Goal: Task Accomplishment & Management: Use online tool/utility

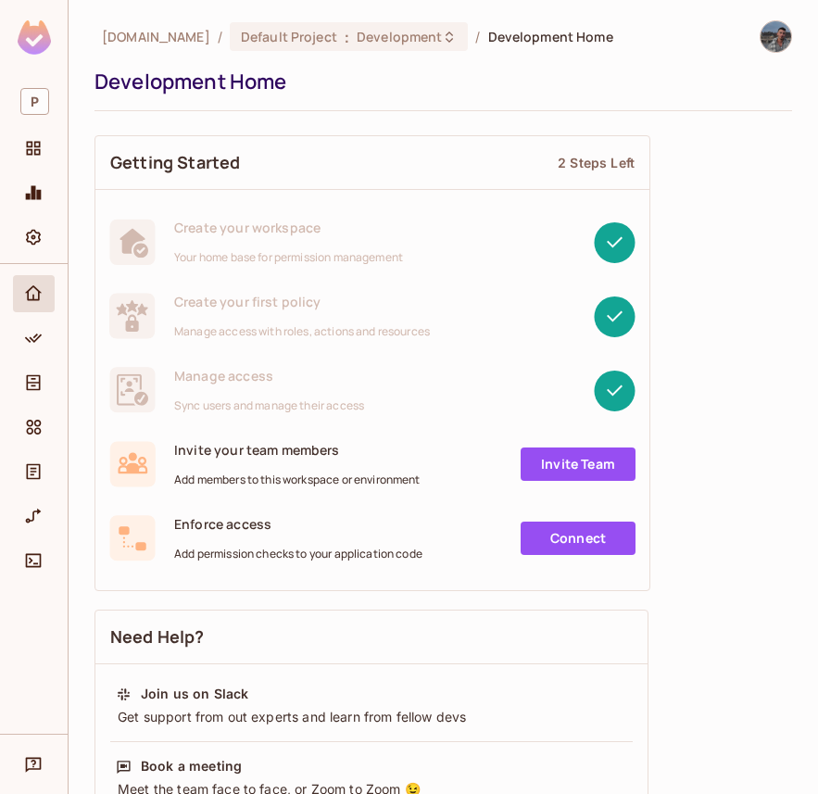
click at [55, 531] on div at bounding box center [34, 499] width 68 height 470
click at [43, 525] on span "URL Mapping" at bounding box center [33, 516] width 22 height 22
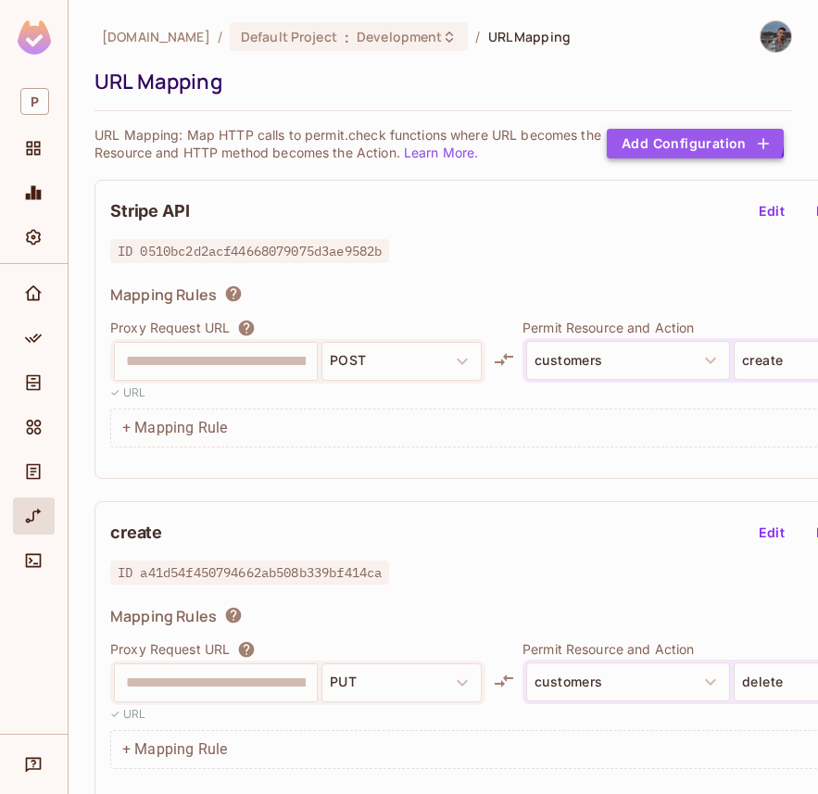
click at [679, 132] on button "Add Configuration" at bounding box center [695, 144] width 177 height 30
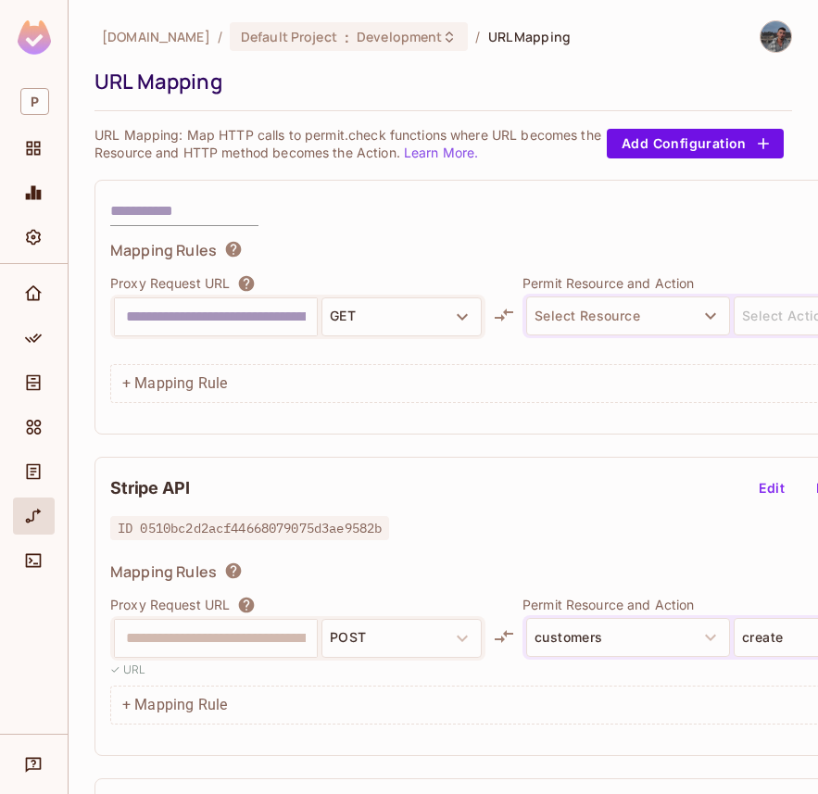
click at [223, 308] on input "text" at bounding box center [216, 317] width 180 height 30
type input "**********"
click at [596, 295] on div "Select Resource Select Action" at bounding box center [731, 316] width 419 height 44
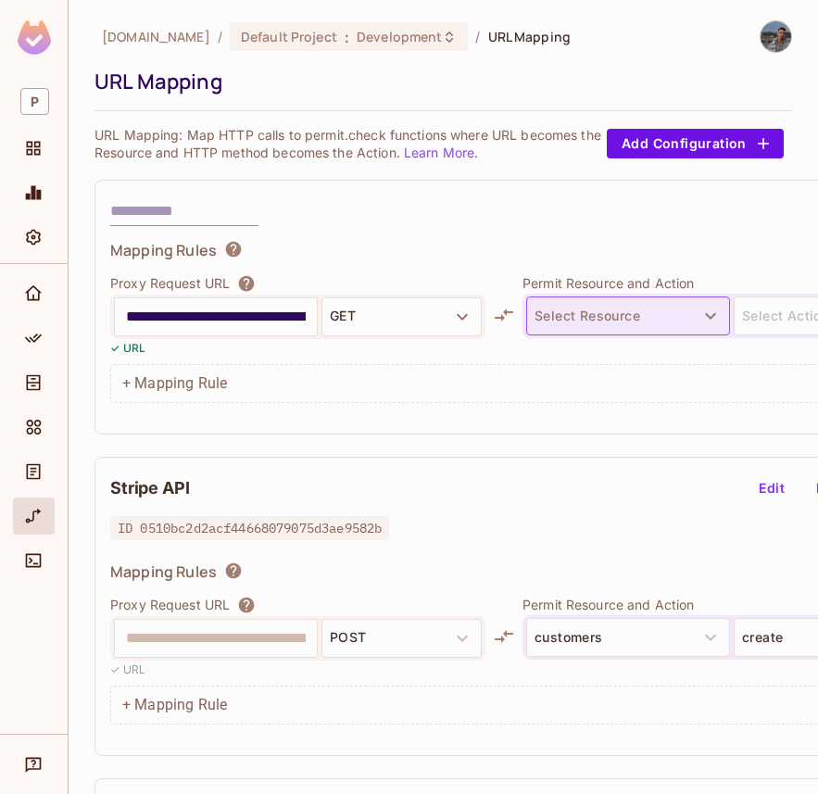
click at [601, 308] on button "Select Resource" at bounding box center [628, 315] width 204 height 39
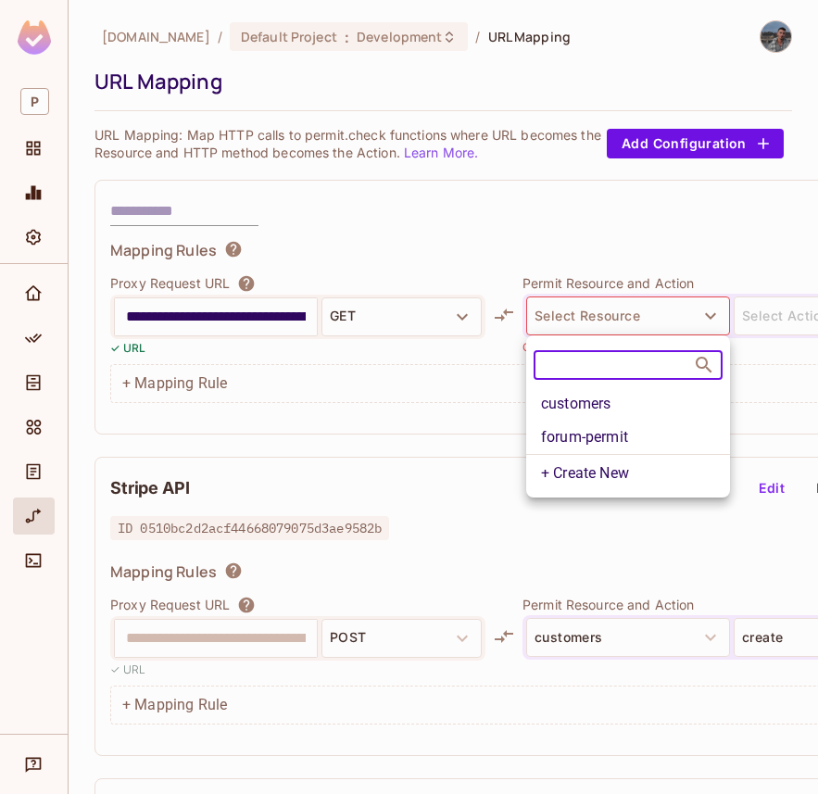
click at [627, 431] on li "forum-permit" at bounding box center [628, 437] width 204 height 33
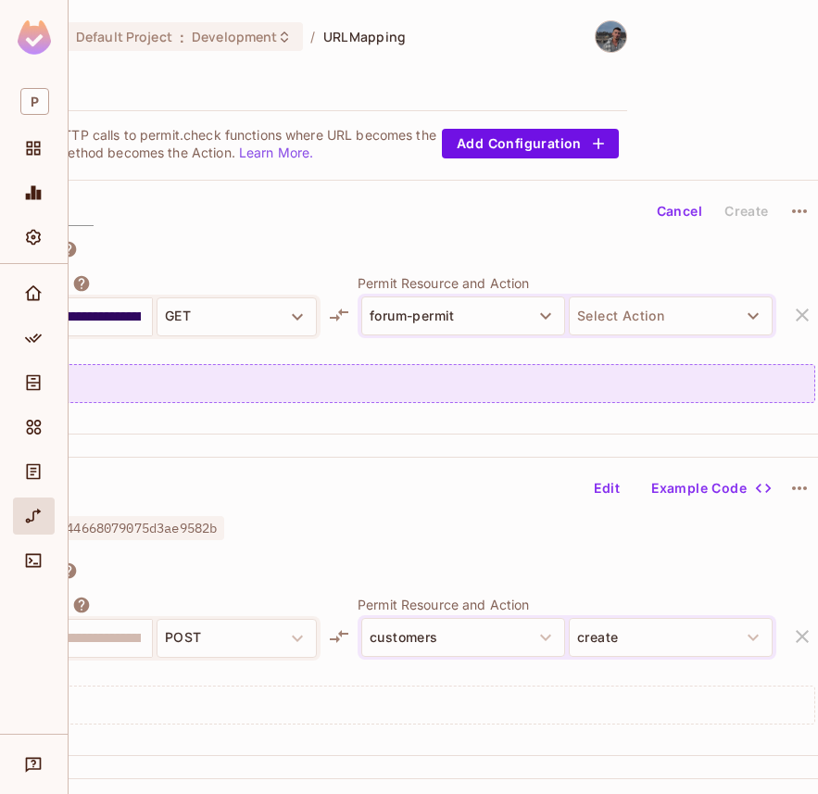
scroll to position [0, 178]
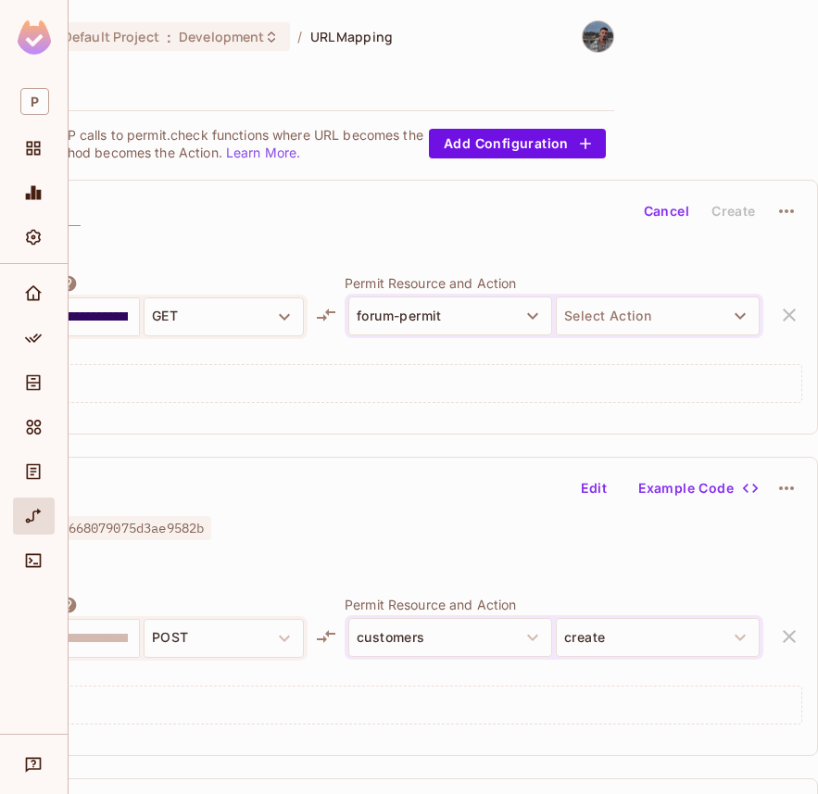
click at [636, 338] on div at bounding box center [554, 347] width 419 height 18
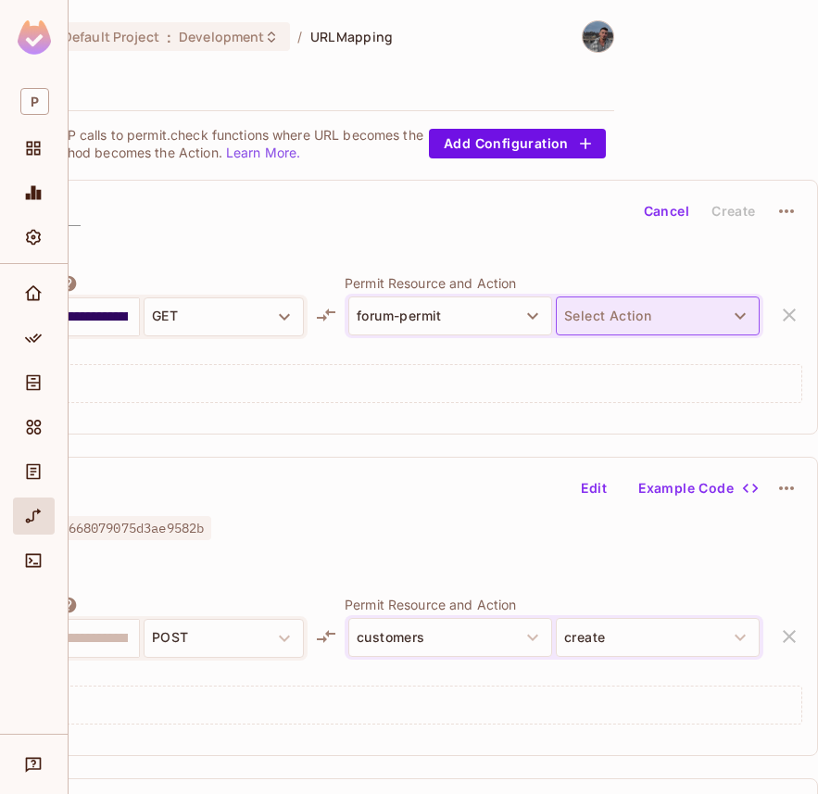
click at [636, 315] on button "Select Action" at bounding box center [658, 315] width 204 height 39
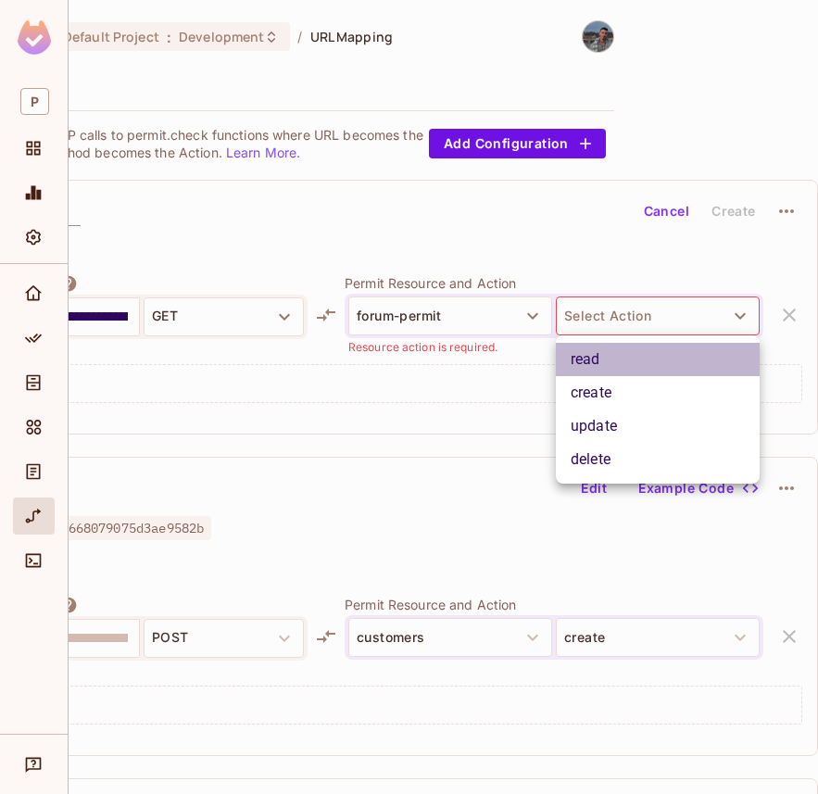
click at [635, 370] on li "read" at bounding box center [658, 359] width 204 height 33
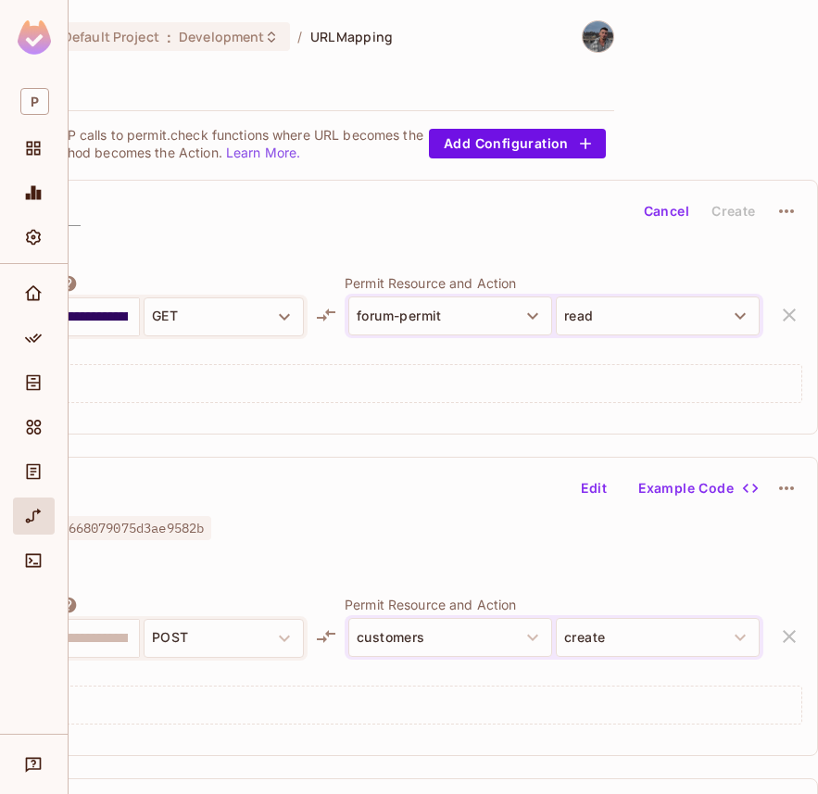
scroll to position [0, 0]
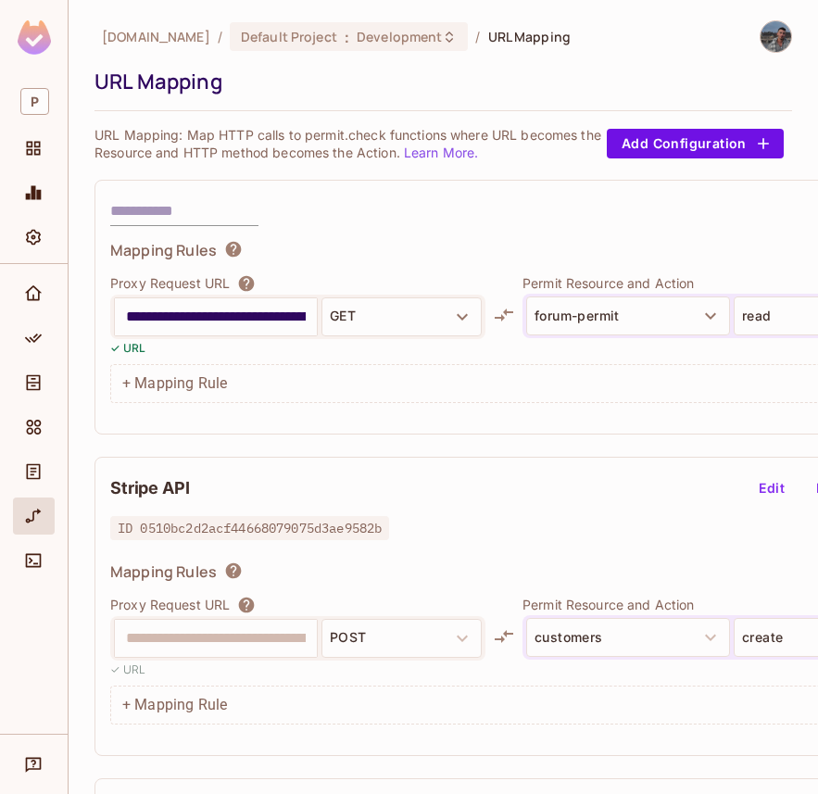
click at [158, 189] on div "**********" at bounding box center [544, 307] width 901 height 255
click at [158, 191] on div "**********" at bounding box center [544, 307] width 901 height 255
click at [158, 196] on input "text" at bounding box center [184, 211] width 148 height 30
type input "****"
click at [27, 87] on div "P" at bounding box center [34, 102] width 42 height 42
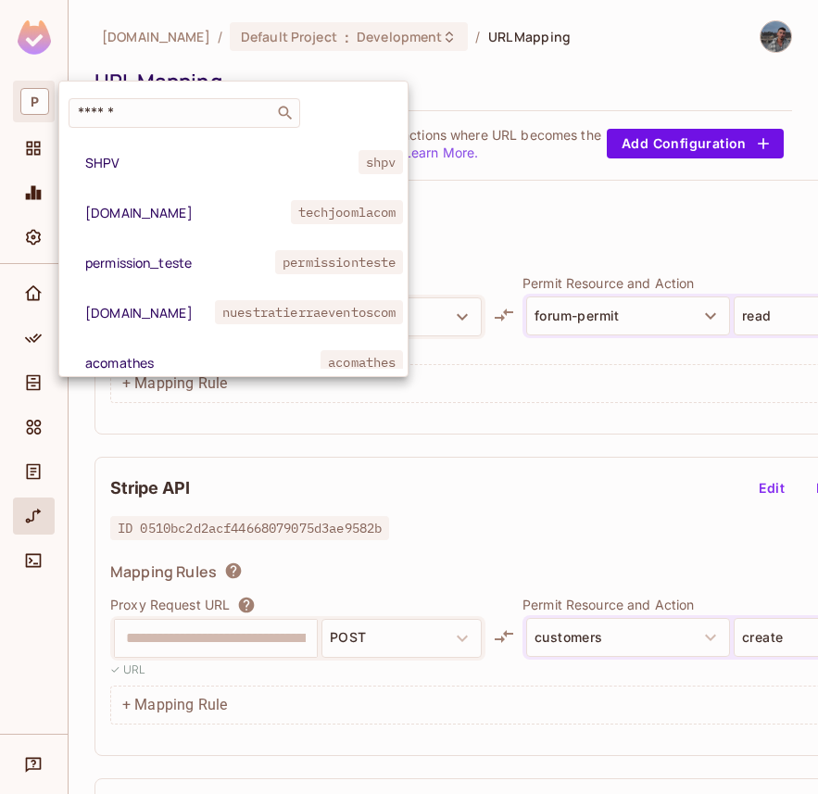
click at [27, 87] on div at bounding box center [409, 397] width 818 height 794
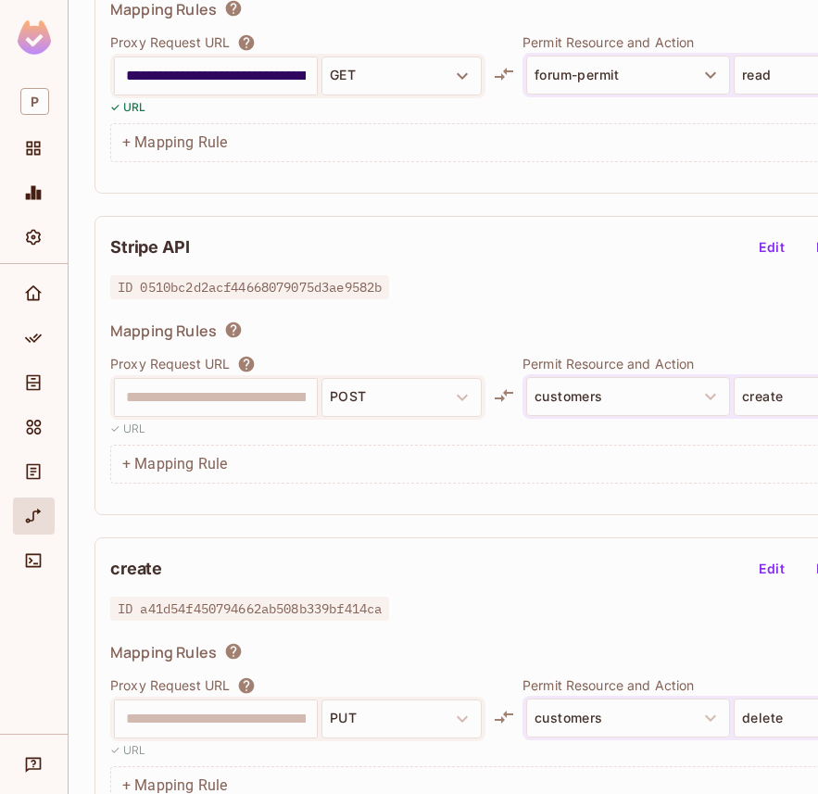
scroll to position [291, 0]
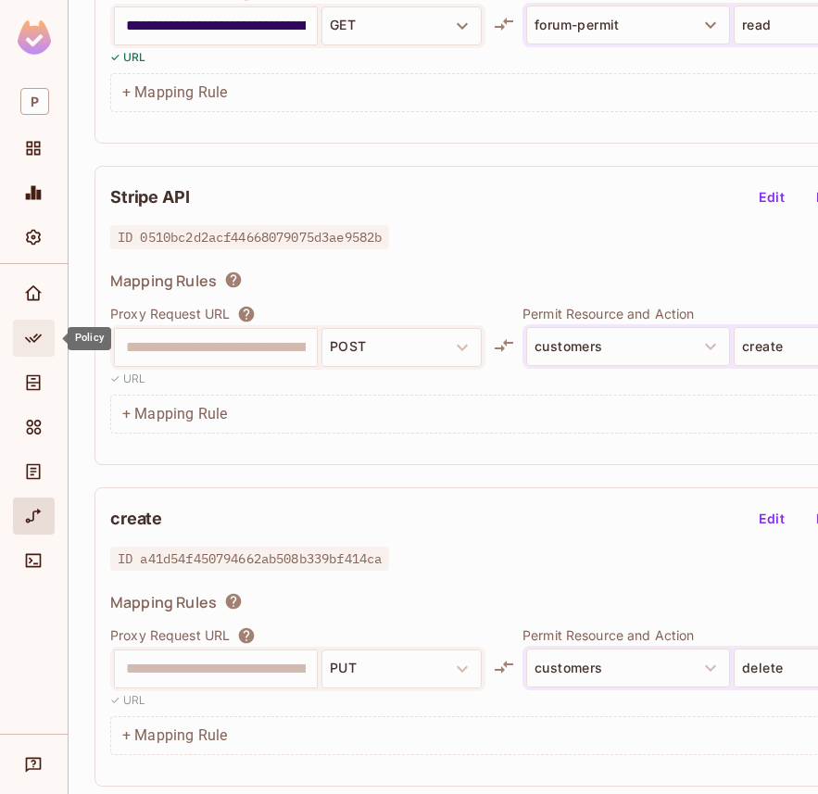
click at [31, 340] on icon "Policy" at bounding box center [33, 338] width 19 height 19
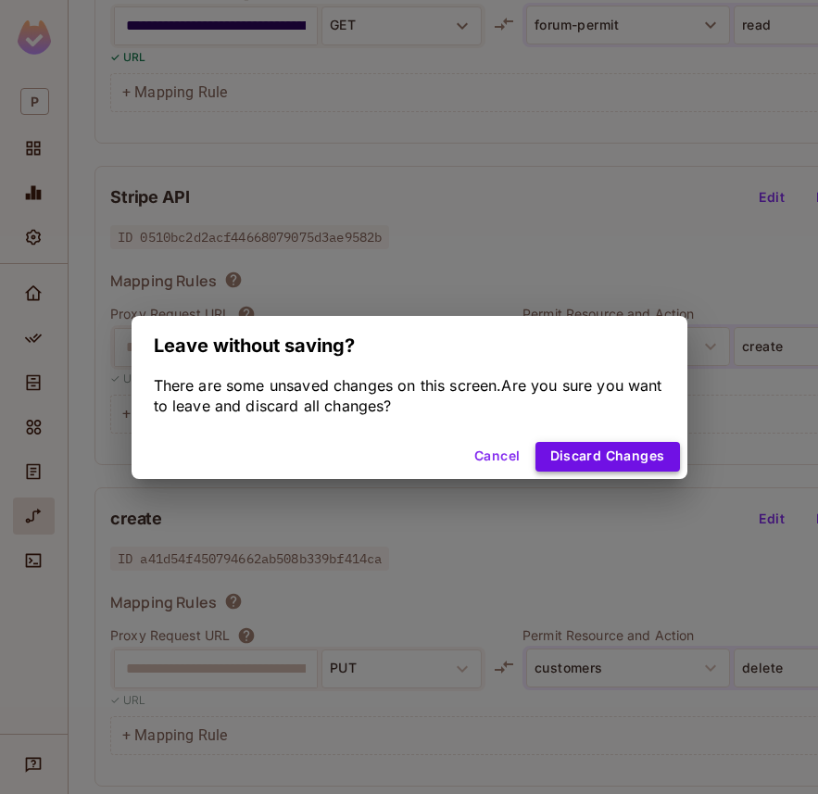
click at [585, 467] on button "Discard Changes" at bounding box center [607, 457] width 145 height 30
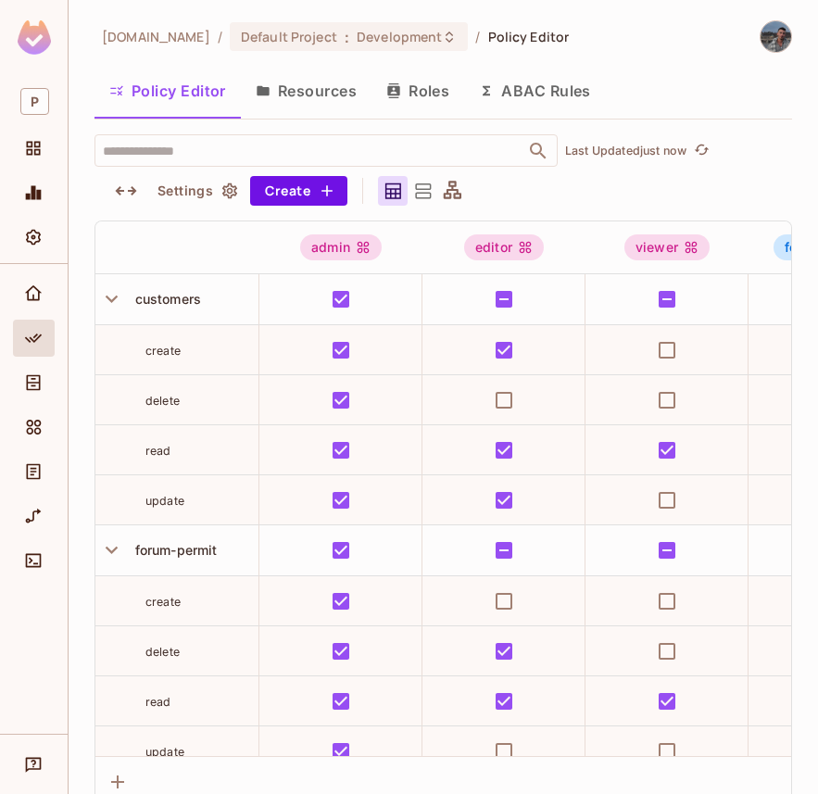
click at [295, 107] on button "Resources" at bounding box center [306, 91] width 131 height 46
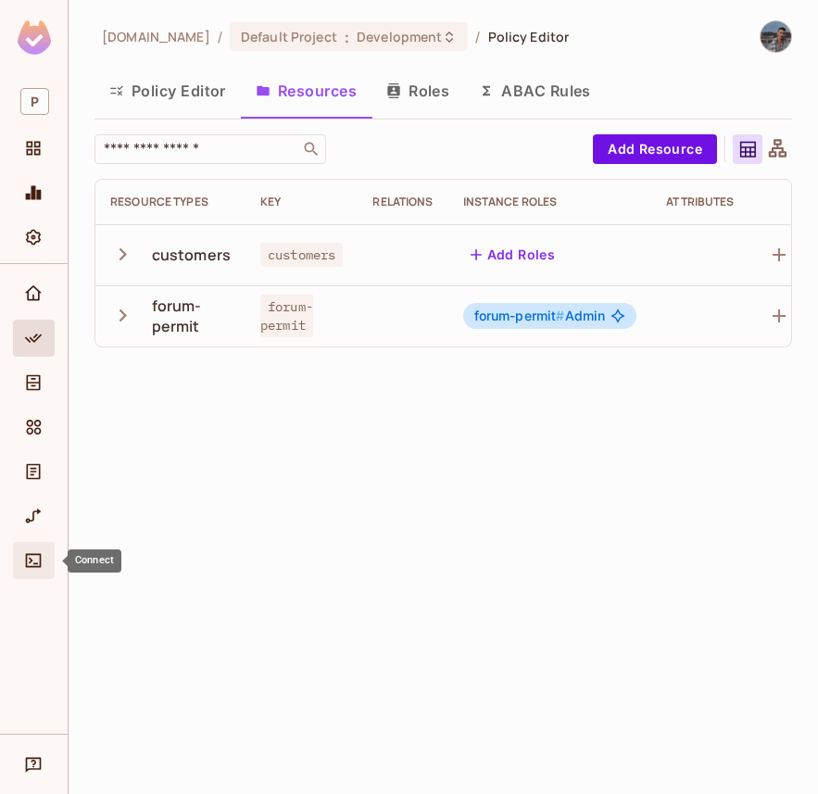
click at [24, 563] on icon "Connect" at bounding box center [33, 560] width 19 height 19
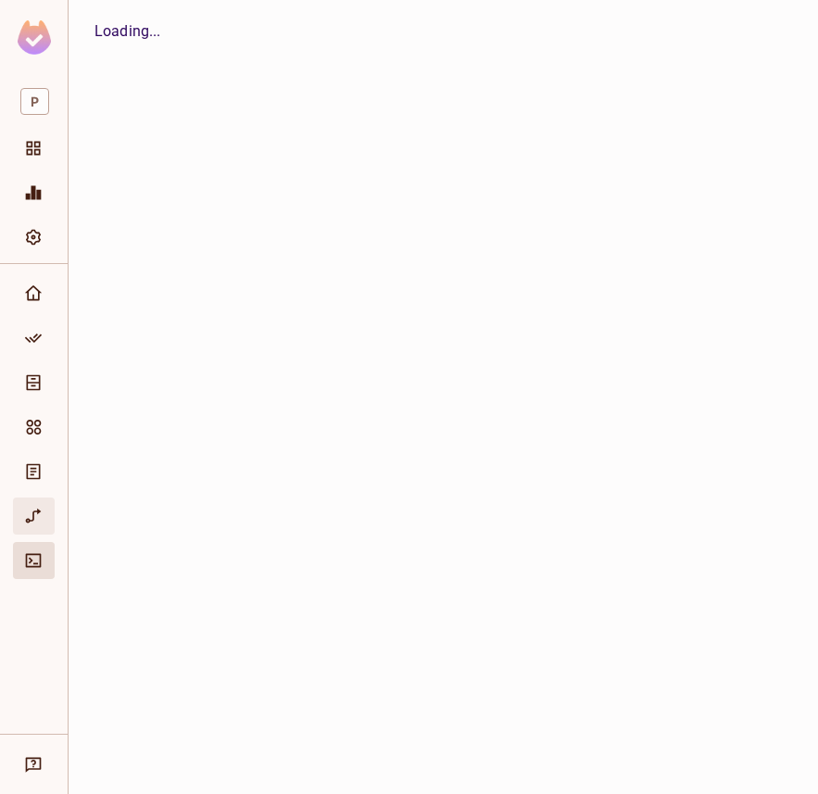
click at [32, 511] on icon "URL Mapping" at bounding box center [33, 516] width 19 height 19
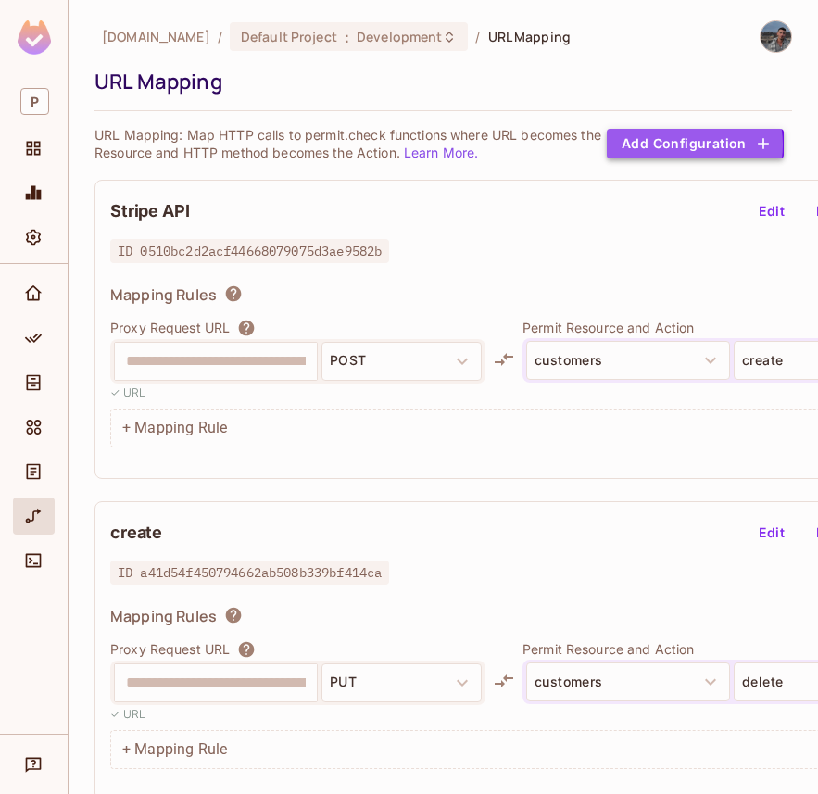
click at [686, 145] on button "Add Configuration" at bounding box center [695, 144] width 177 height 30
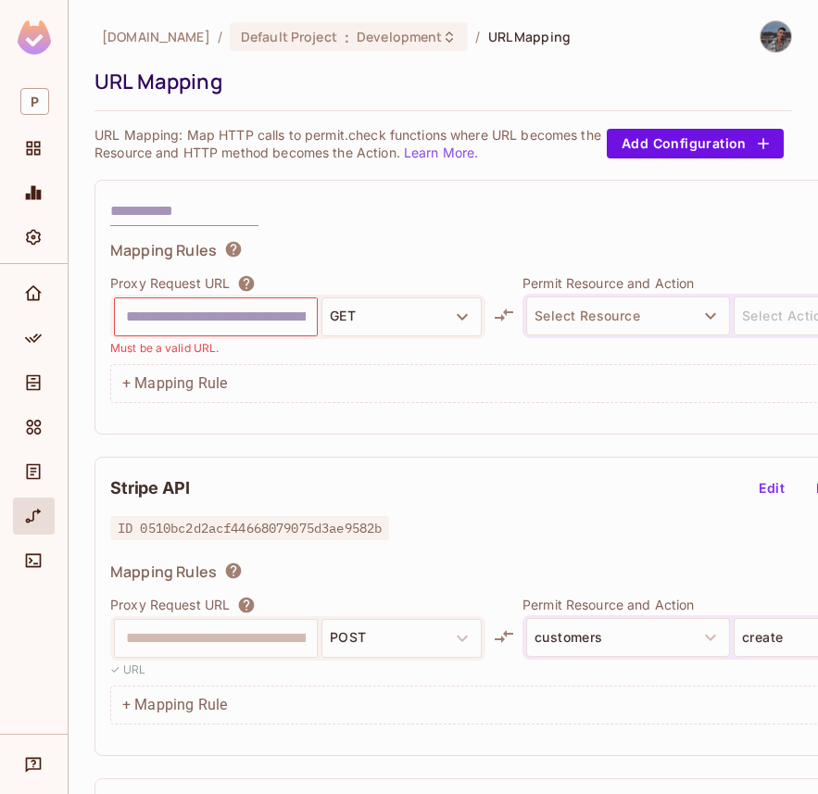
click at [185, 335] on div at bounding box center [216, 316] width 204 height 39
click at [188, 328] on input "text" at bounding box center [216, 317] width 180 height 30
type input "**********"
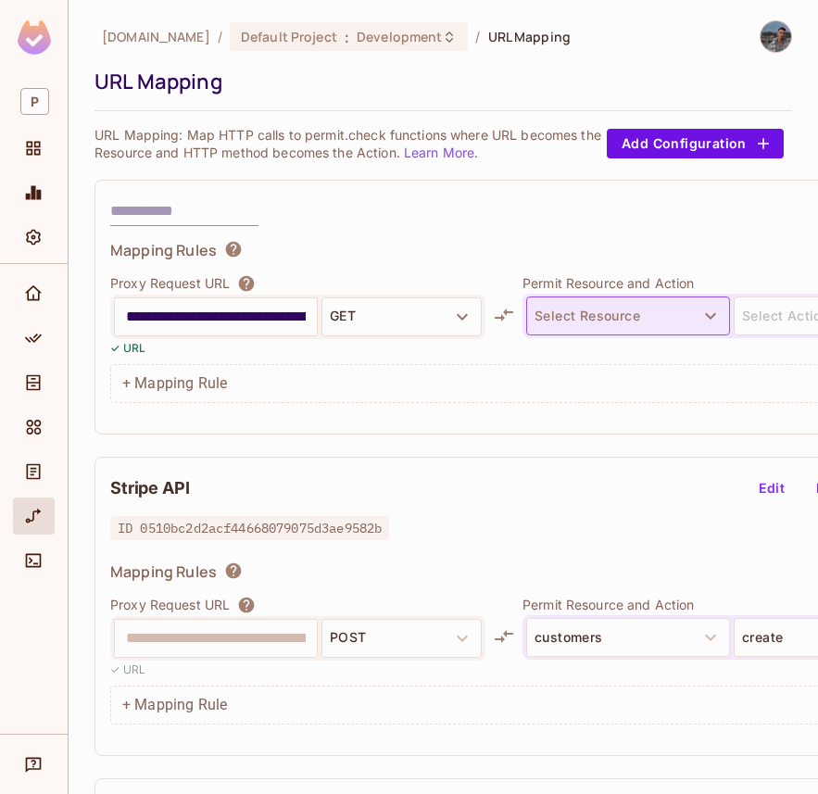
click at [583, 309] on button "Select Resource" at bounding box center [628, 315] width 204 height 39
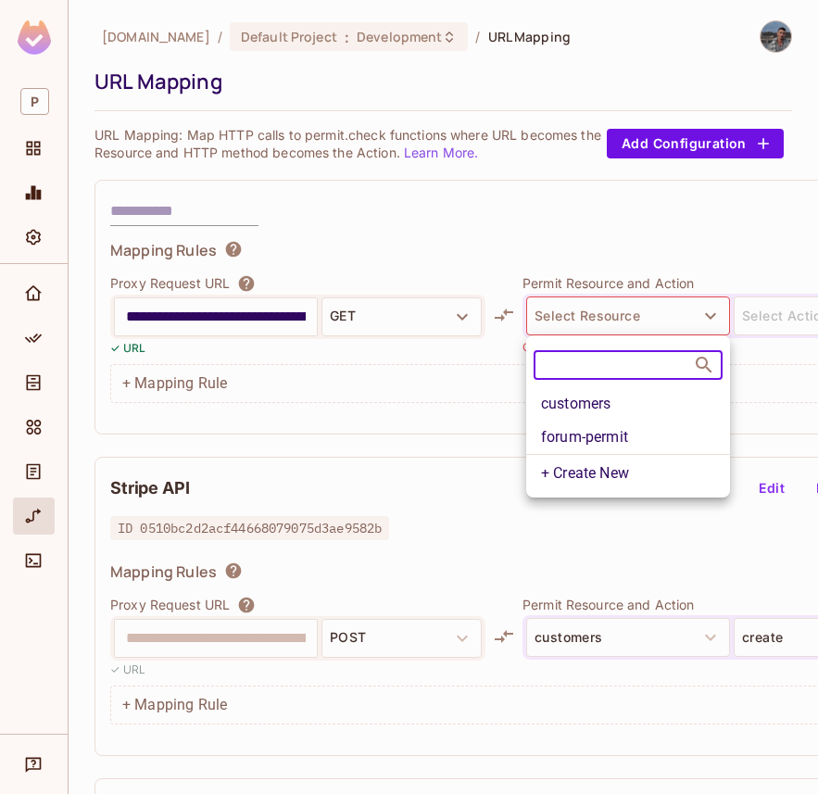
click at [610, 432] on li "forum-permit" at bounding box center [628, 437] width 204 height 33
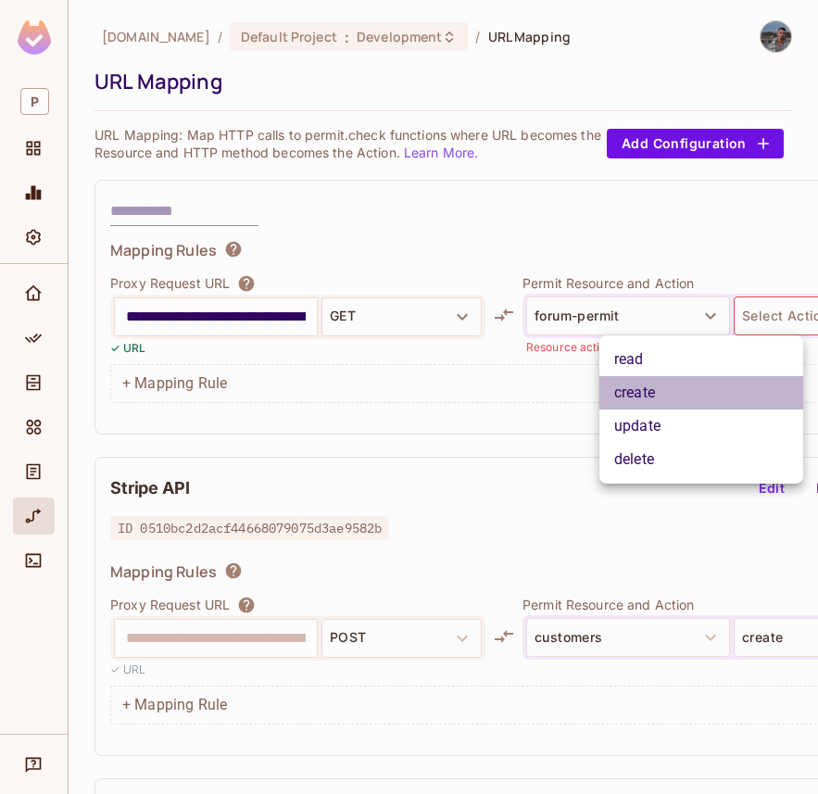
click at [693, 398] on li "create" at bounding box center [701, 392] width 204 height 33
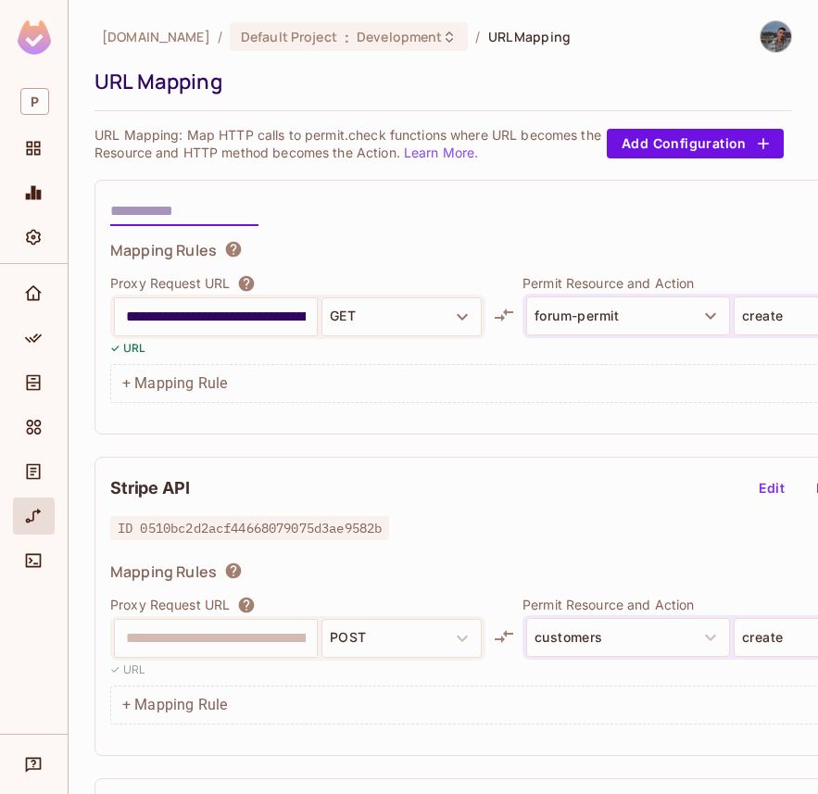
click at [205, 202] on input "text" at bounding box center [184, 211] width 148 height 30
type input "****"
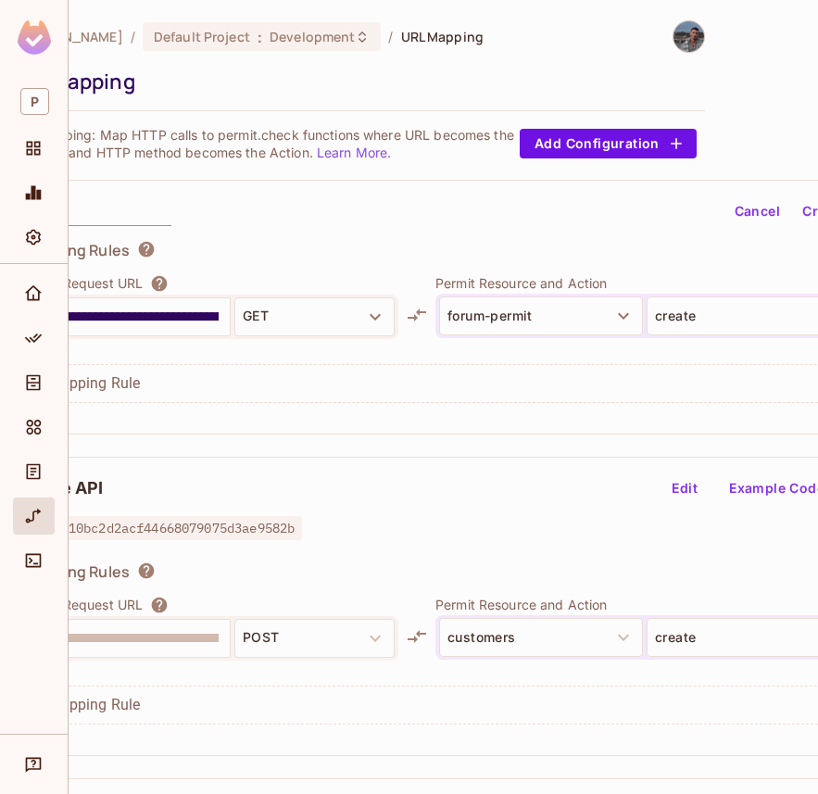
scroll to position [0, 178]
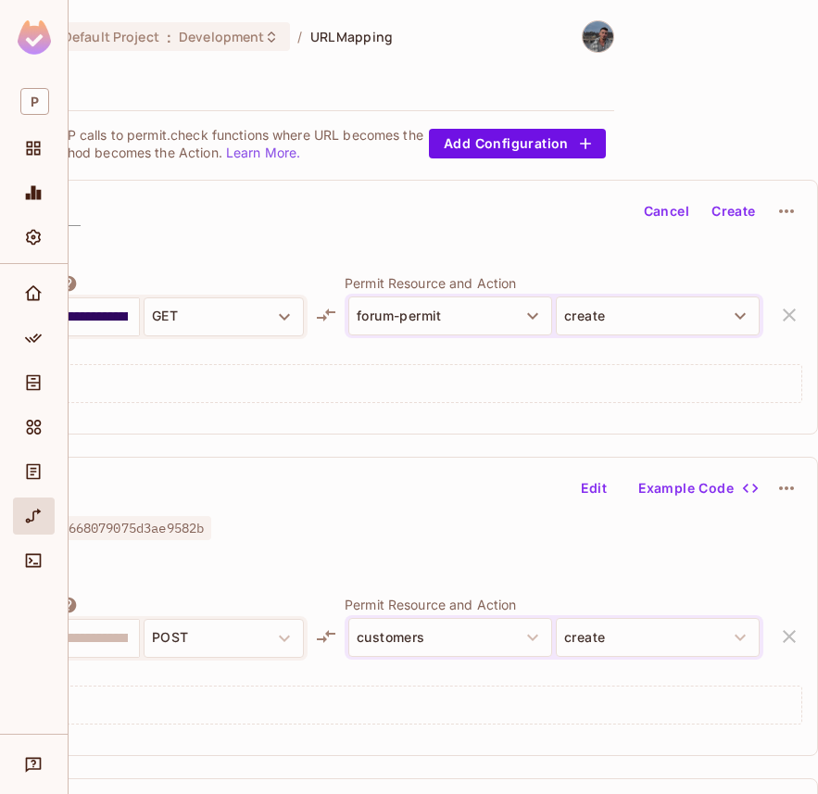
click at [735, 213] on button "Create" at bounding box center [733, 211] width 59 height 30
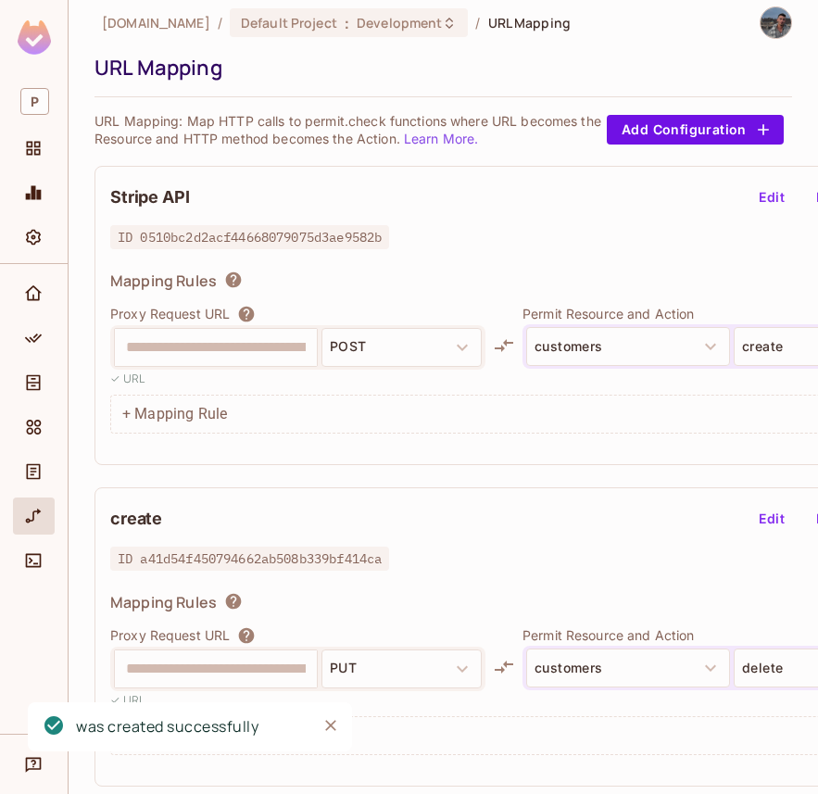
scroll to position [0, 0]
